Goal: Information Seeking & Learning: Learn about a topic

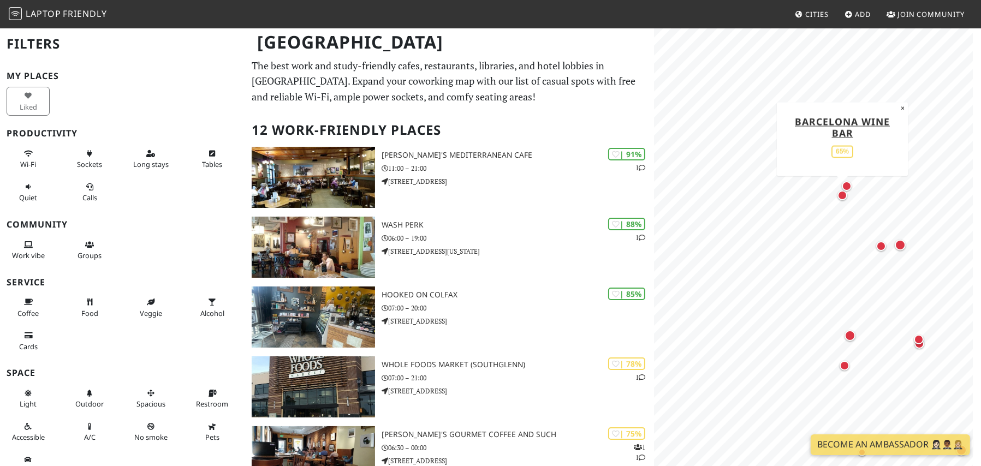
click at [836, 195] on div "Map marker" at bounding box center [842, 195] width 14 height 14
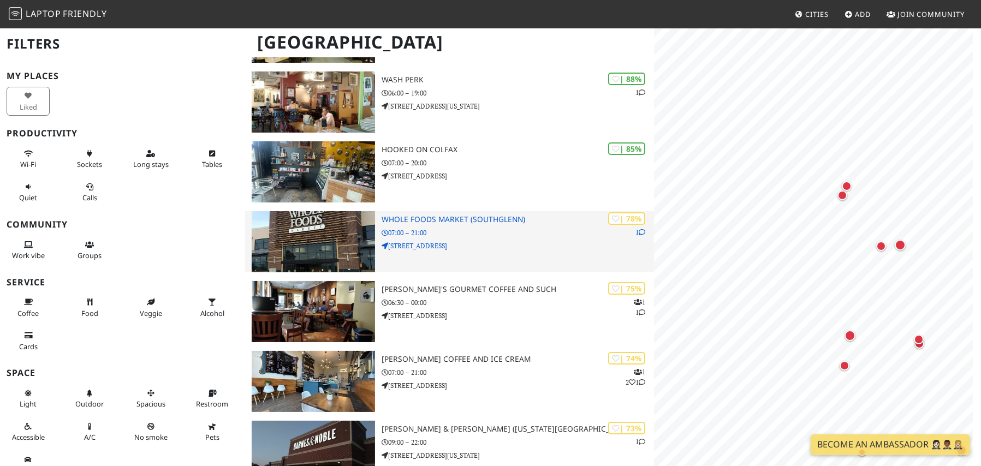
click at [470, 231] on p "07:00 – 21:00" at bounding box center [517, 233] width 272 height 10
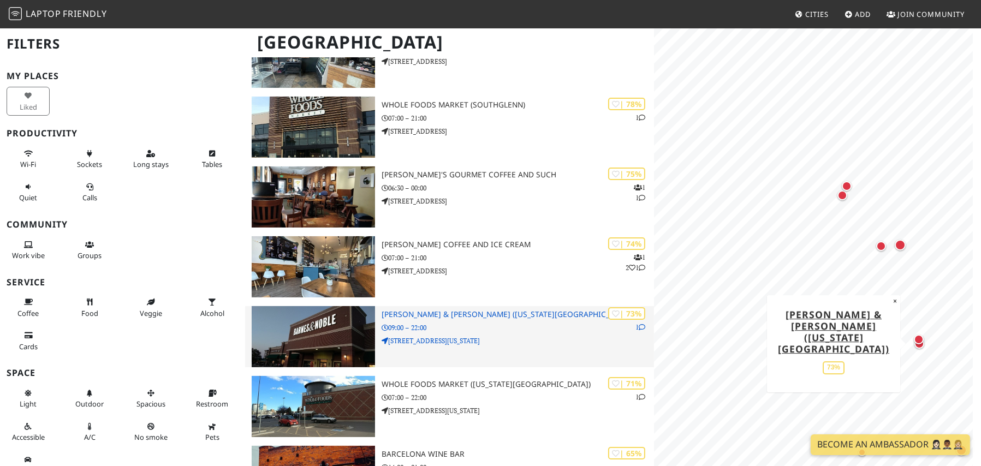
scroll to position [291, 0]
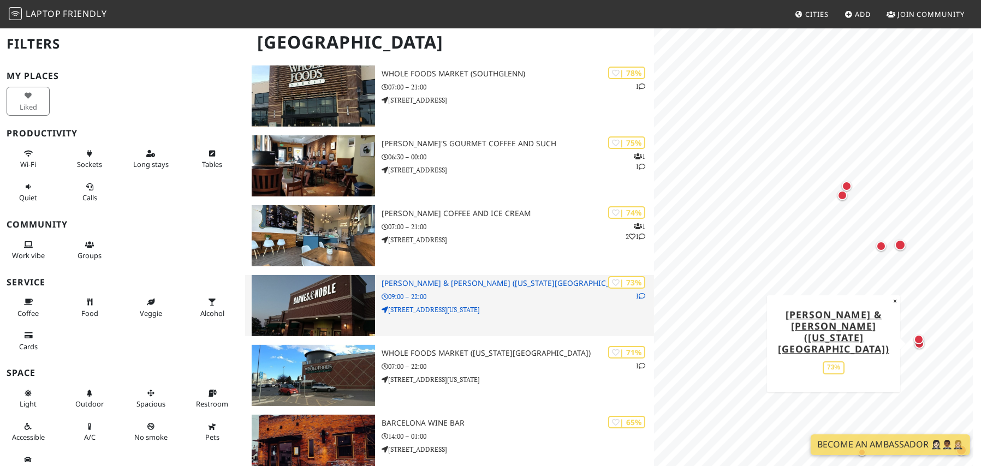
click at [459, 310] on p "960 S Colorado Blvd" at bounding box center [517, 309] width 272 height 10
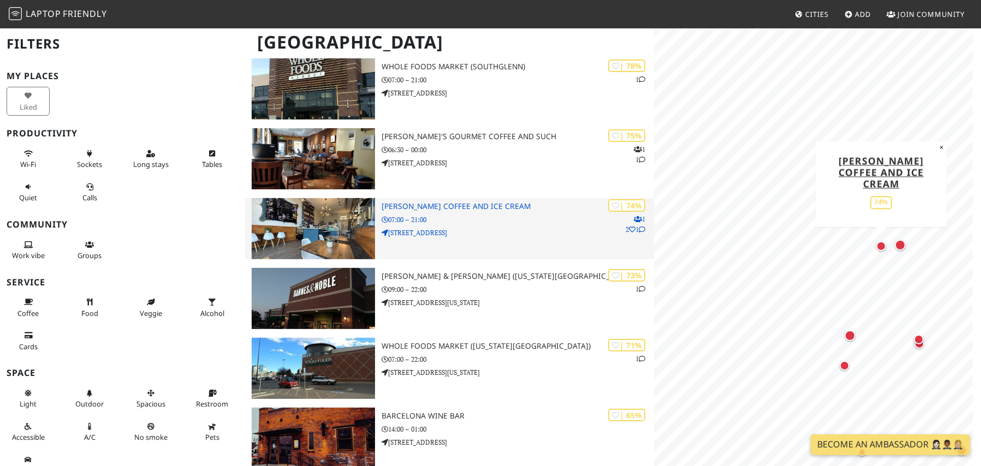
scroll to position [0, 0]
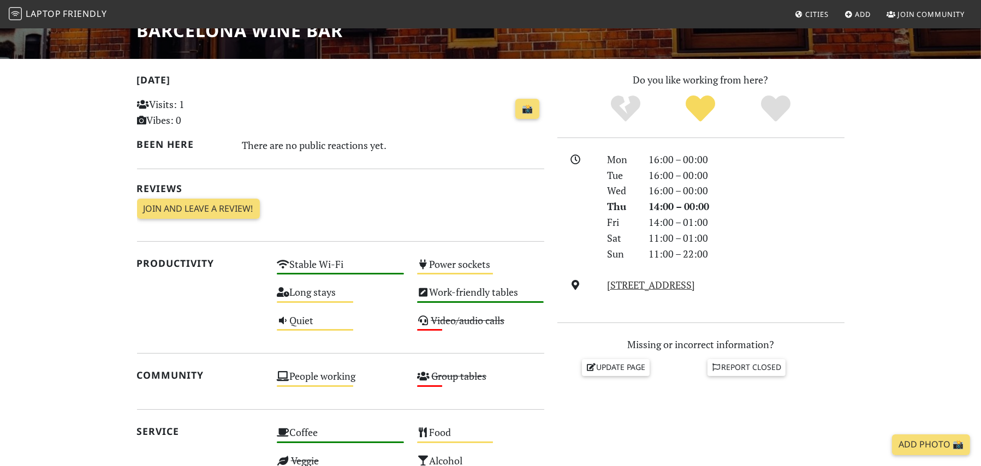
scroll to position [218, 0]
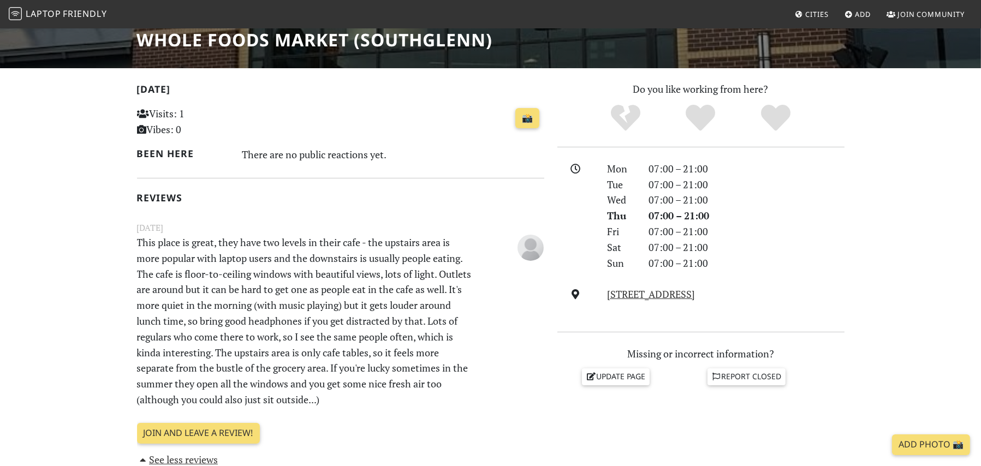
scroll to position [218, 0]
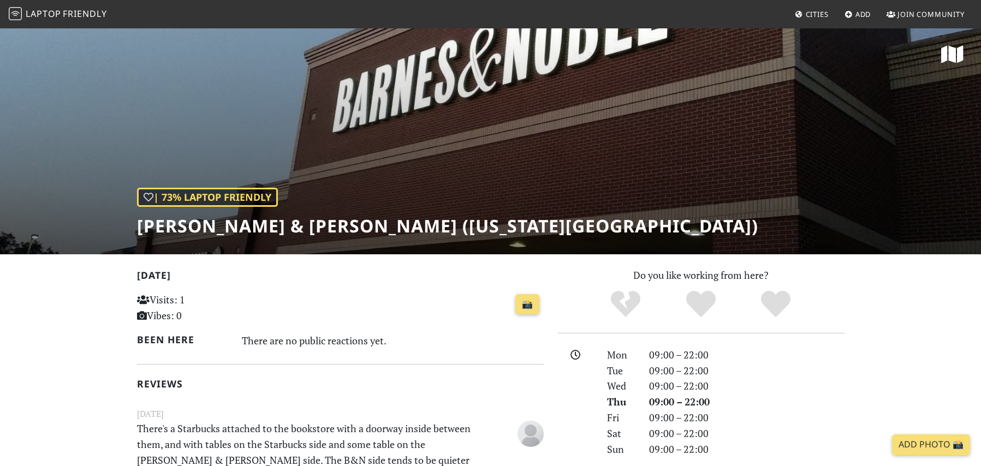
scroll to position [145, 0]
